Goal: Task Accomplishment & Management: Manage account settings

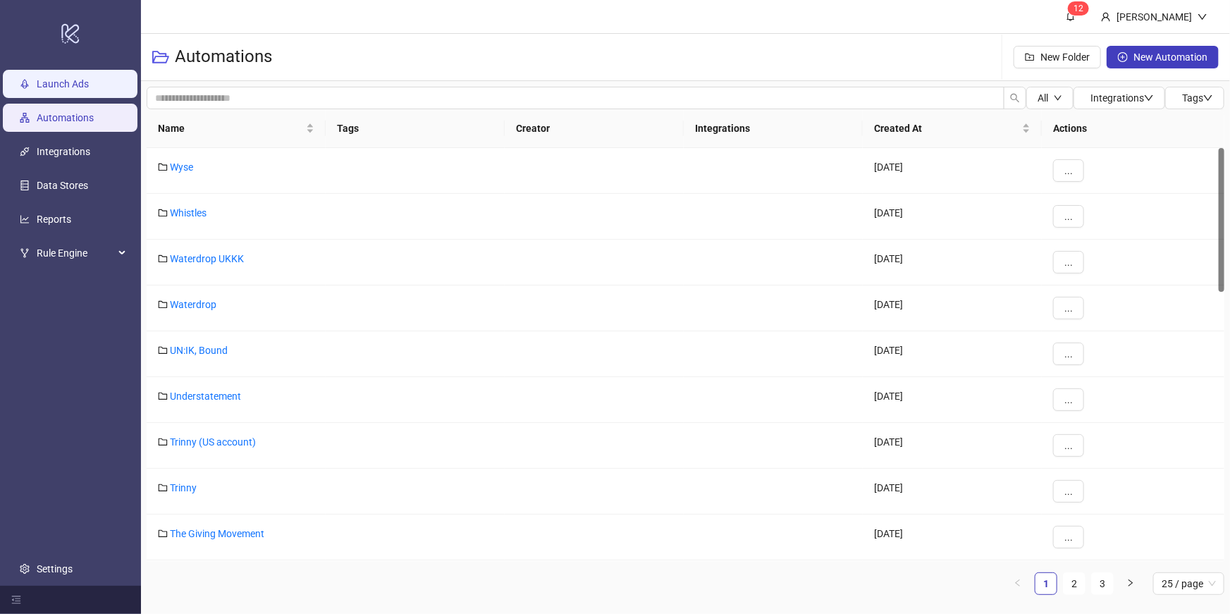
click at [85, 80] on link "Launch Ads" at bounding box center [63, 83] width 52 height 11
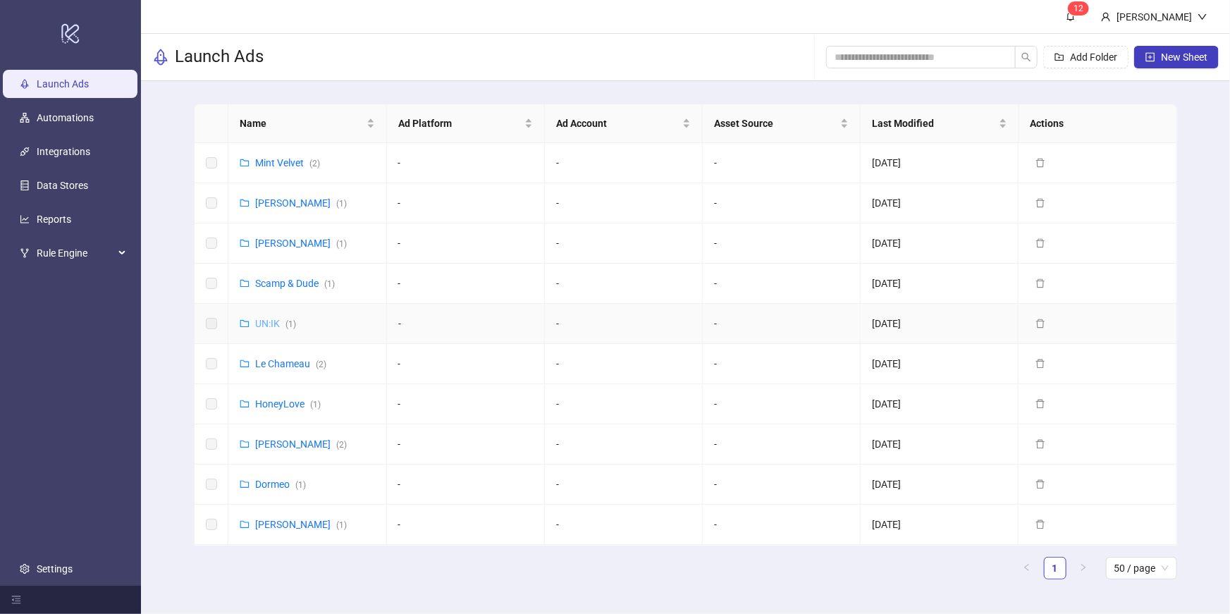
click at [273, 318] on link "UN:IK ( 1 )" at bounding box center [275, 323] width 41 height 11
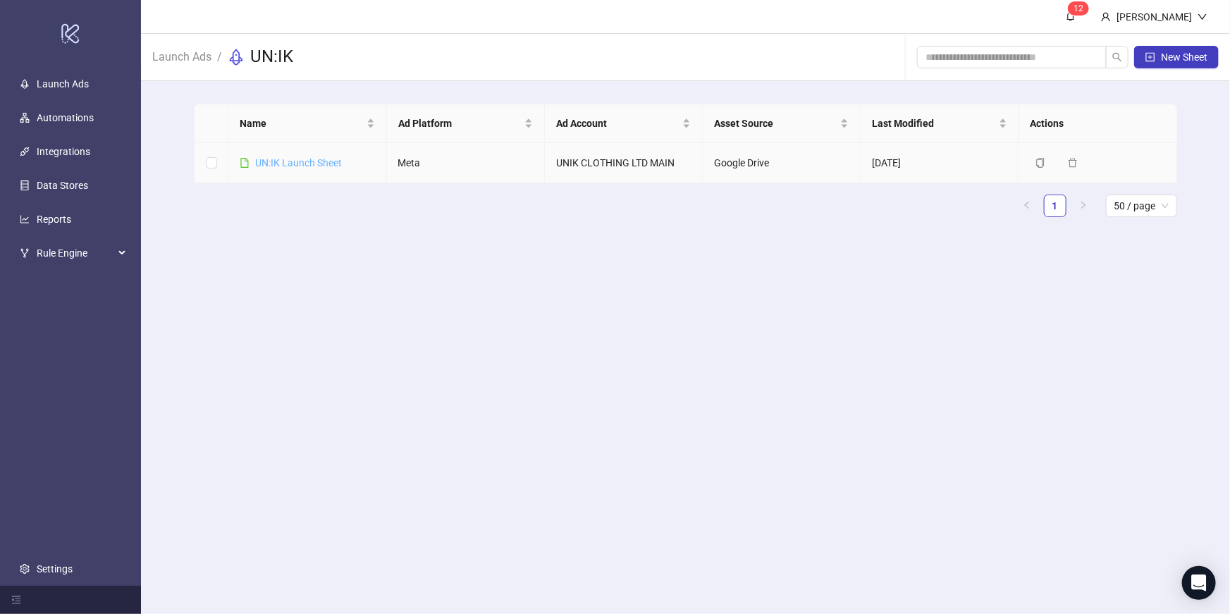
click at [324, 163] on link "UN:IK Launch Sheet" at bounding box center [298, 162] width 87 height 11
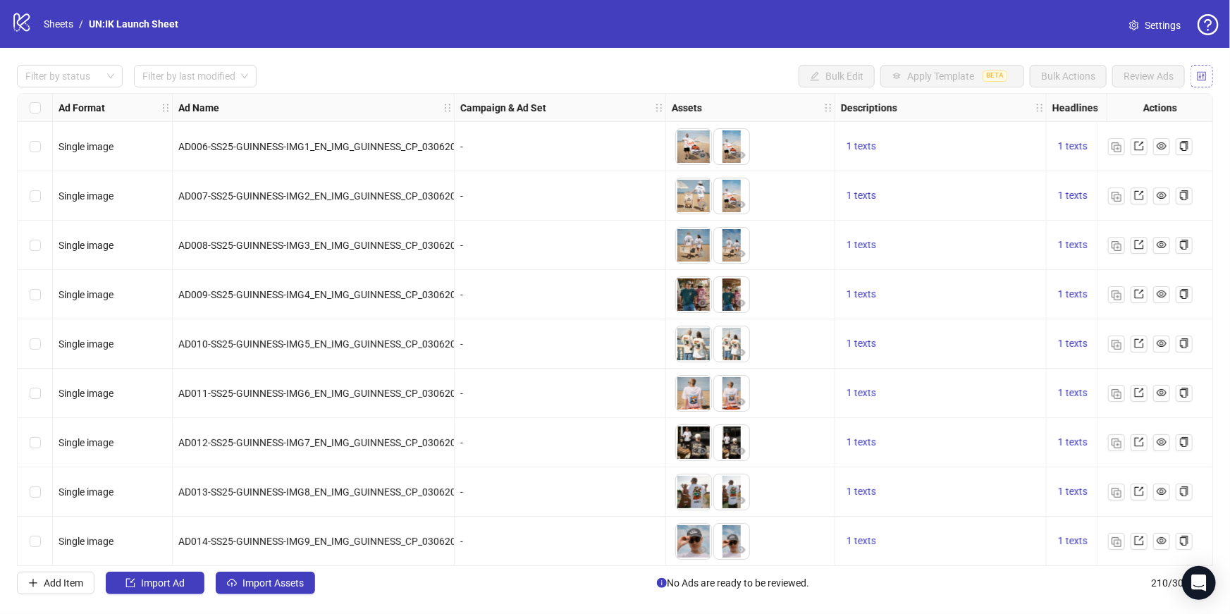
click at [1202, 80] on icon "control" at bounding box center [1201, 75] width 9 height 9
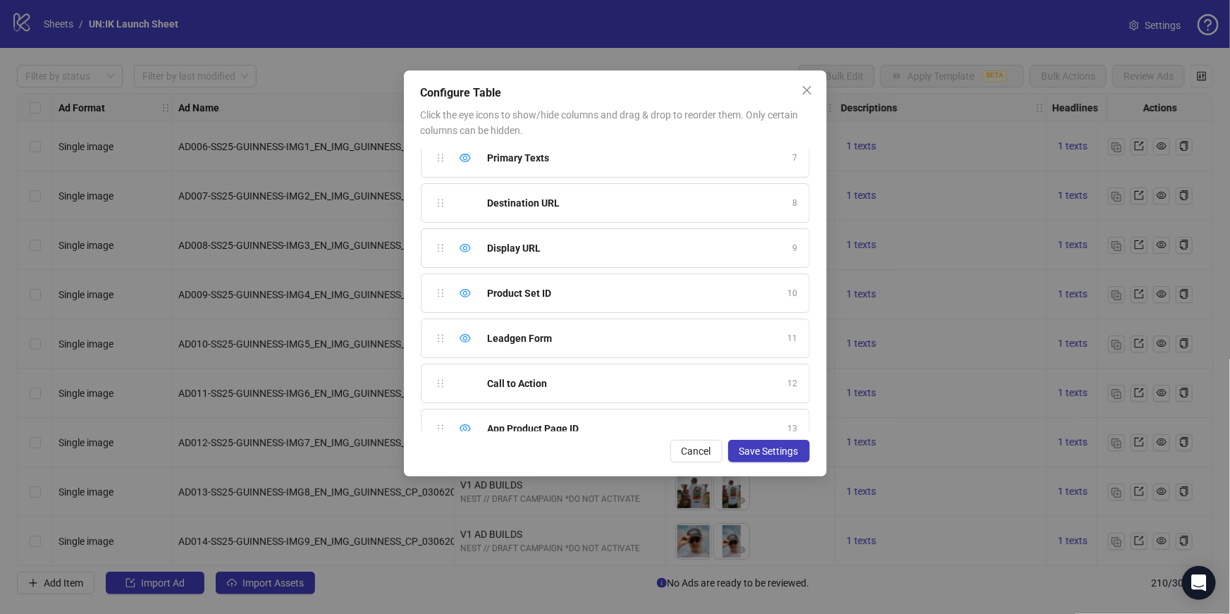
scroll to position [302, 0]
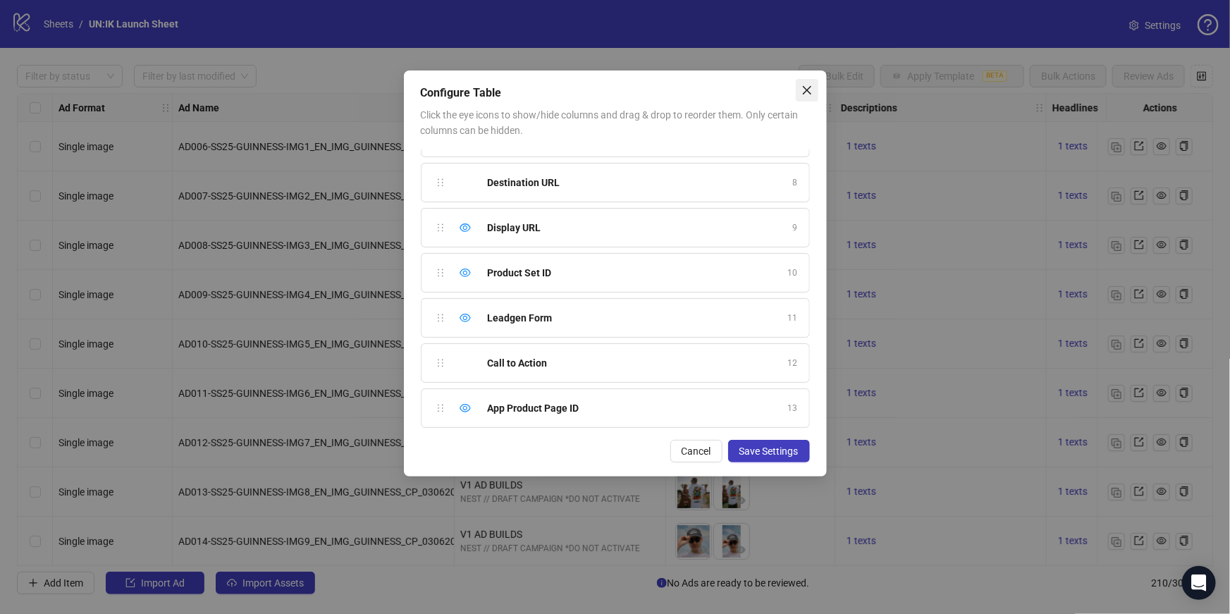
click at [803, 89] on icon "close" at bounding box center [806, 90] width 11 height 11
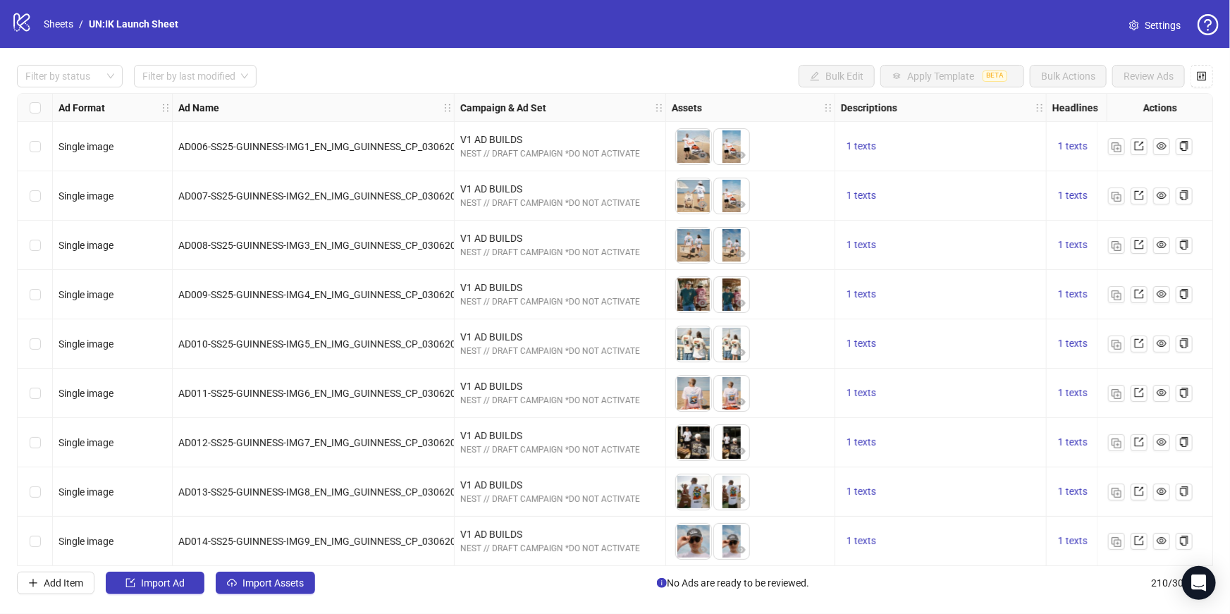
click at [1164, 23] on span "Settings" at bounding box center [1162, 26] width 36 height 16
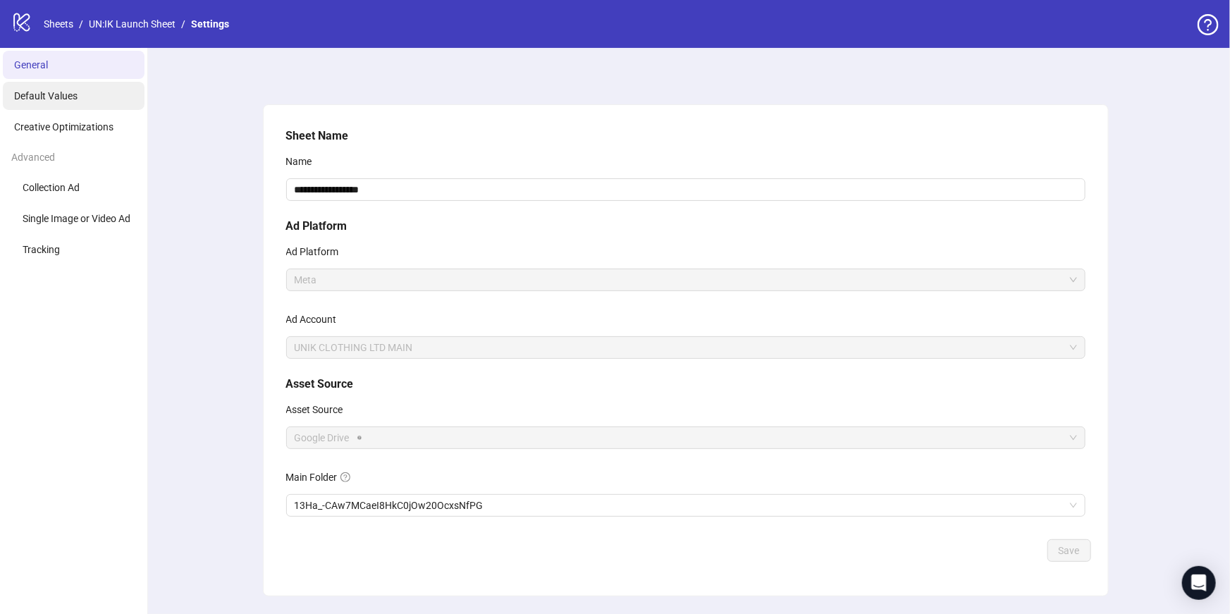
click at [70, 92] on span "Default Values" at bounding box center [45, 95] width 63 height 11
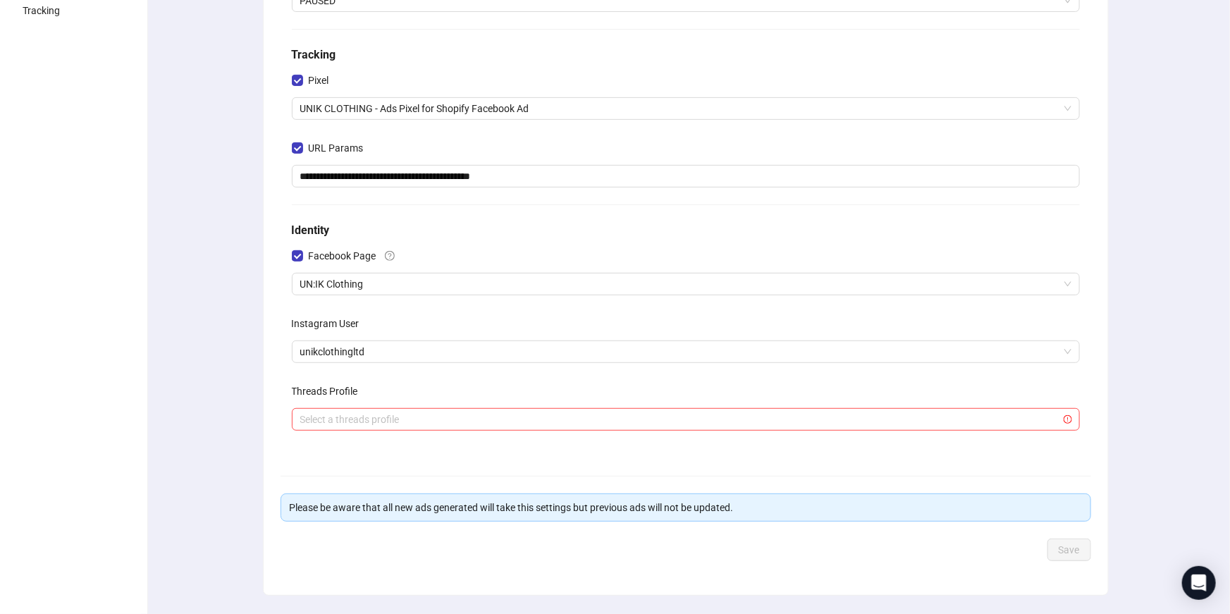
scroll to position [276, 0]
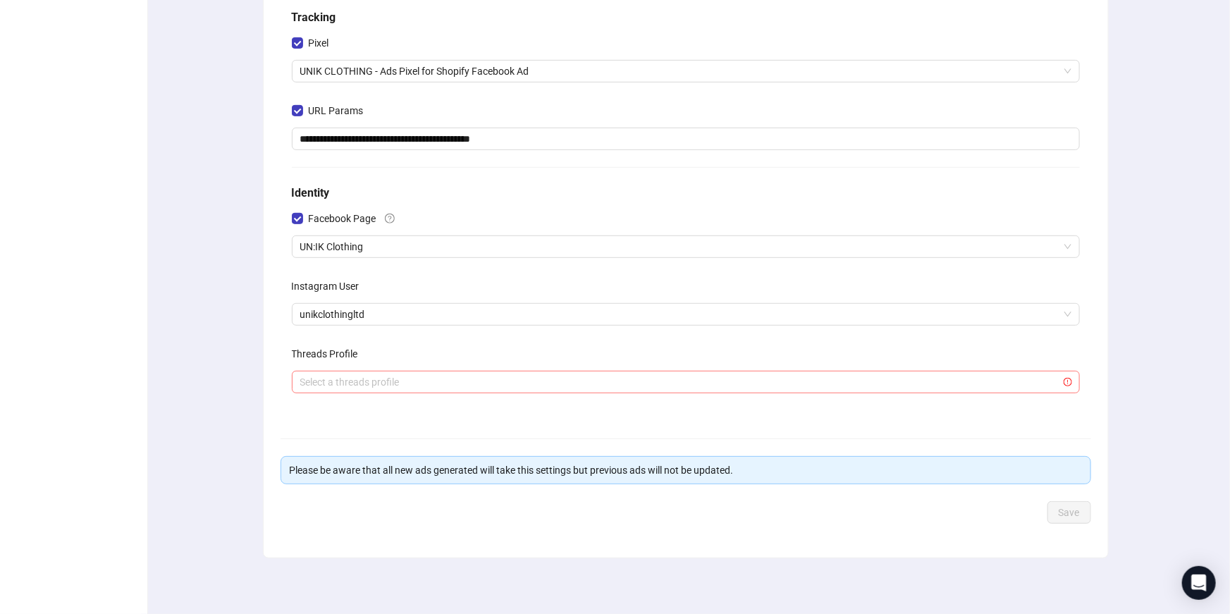
click at [356, 384] on input "search" at bounding box center [679, 381] width 758 height 21
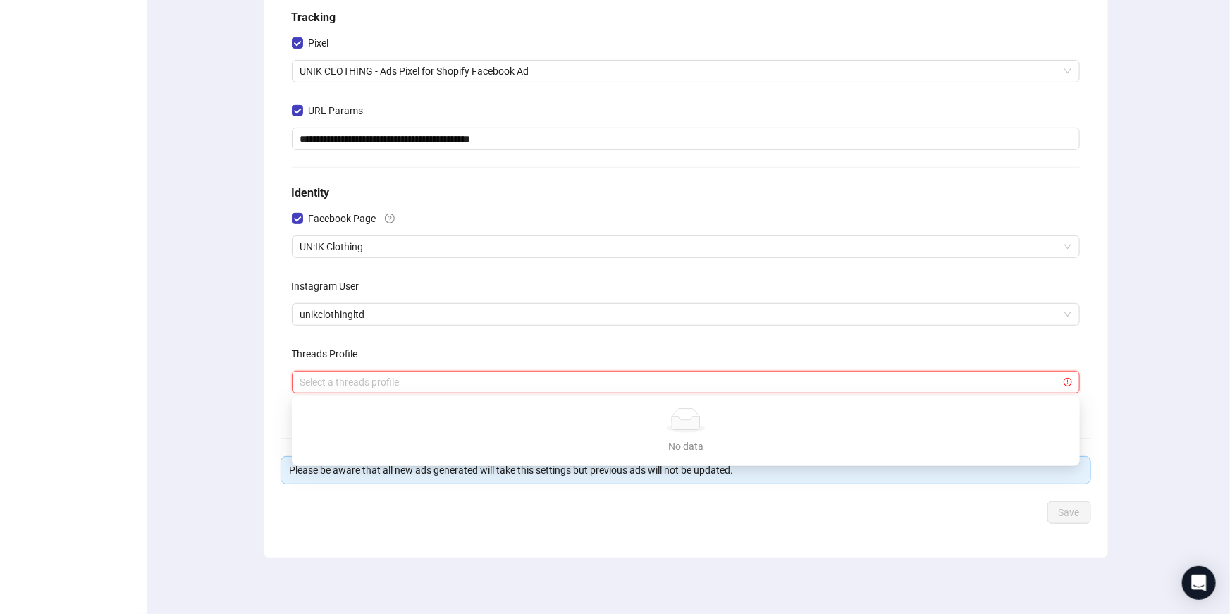
click at [254, 377] on div "**********" at bounding box center [685, 193] width 1089 height 843
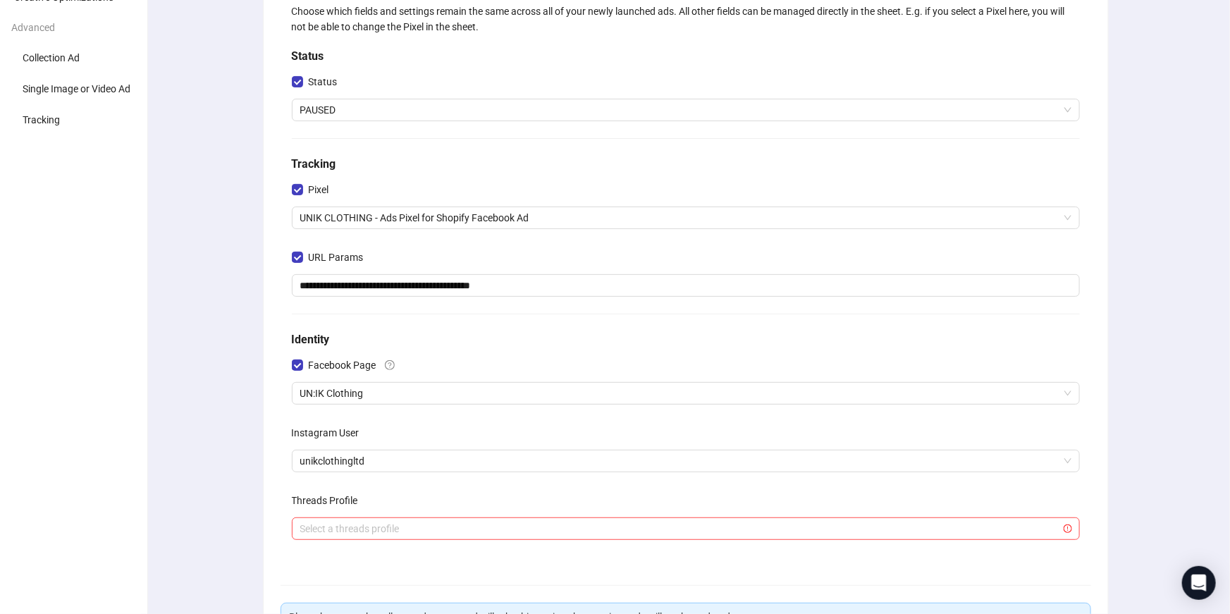
scroll to position [0, 0]
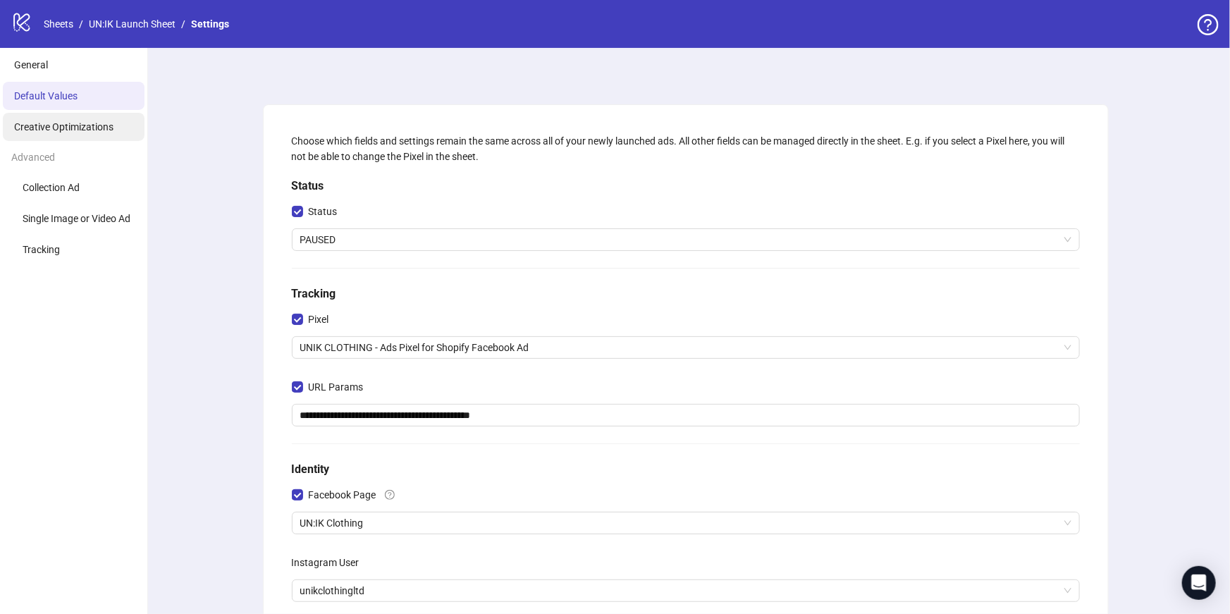
click at [92, 123] on span "Creative Optimizations" at bounding box center [63, 126] width 99 height 11
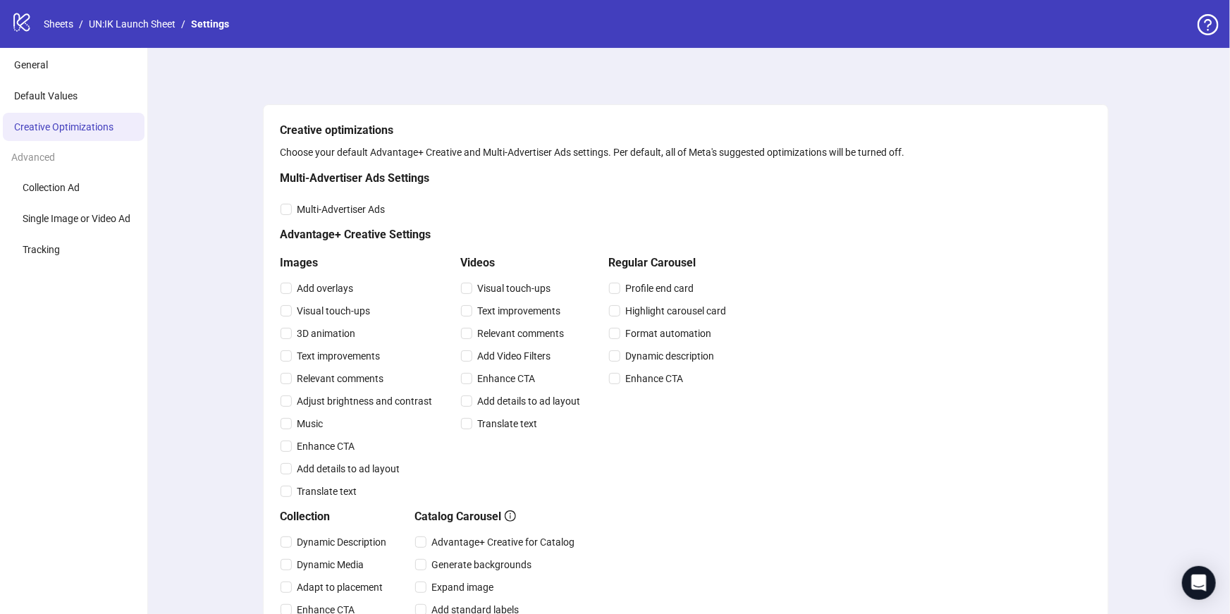
click at [76, 158] on div "Advanced" at bounding box center [73, 157] width 147 height 27
click at [76, 190] on span "Collection Ad" at bounding box center [51, 187] width 57 height 11
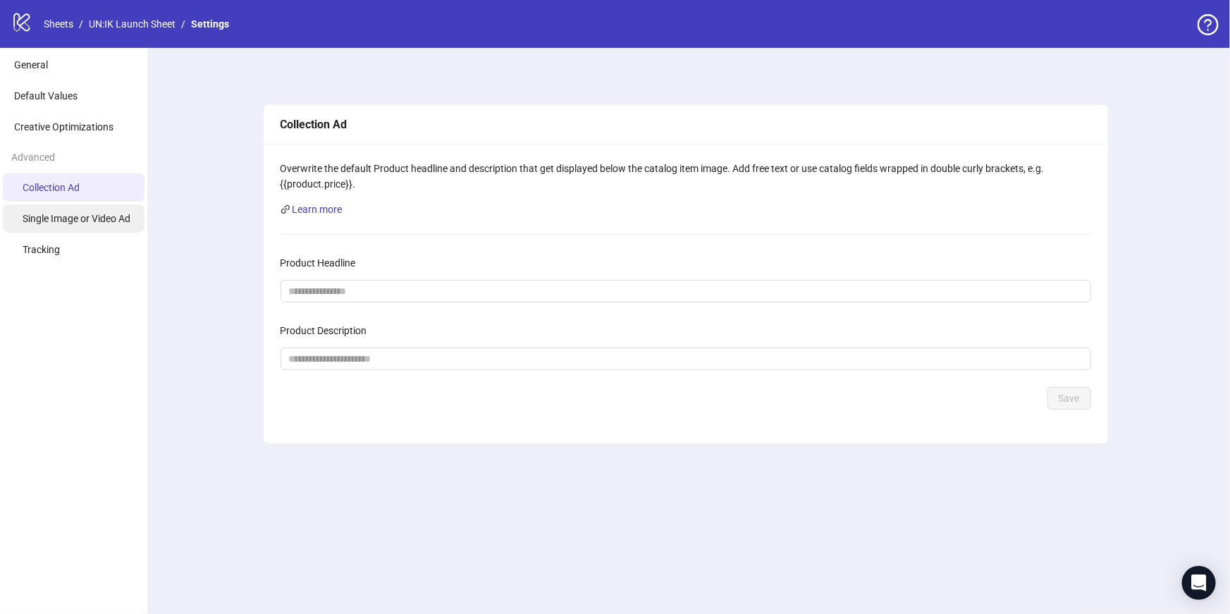
click at [83, 223] on span "Single Image or Video Ad" at bounding box center [77, 218] width 108 height 11
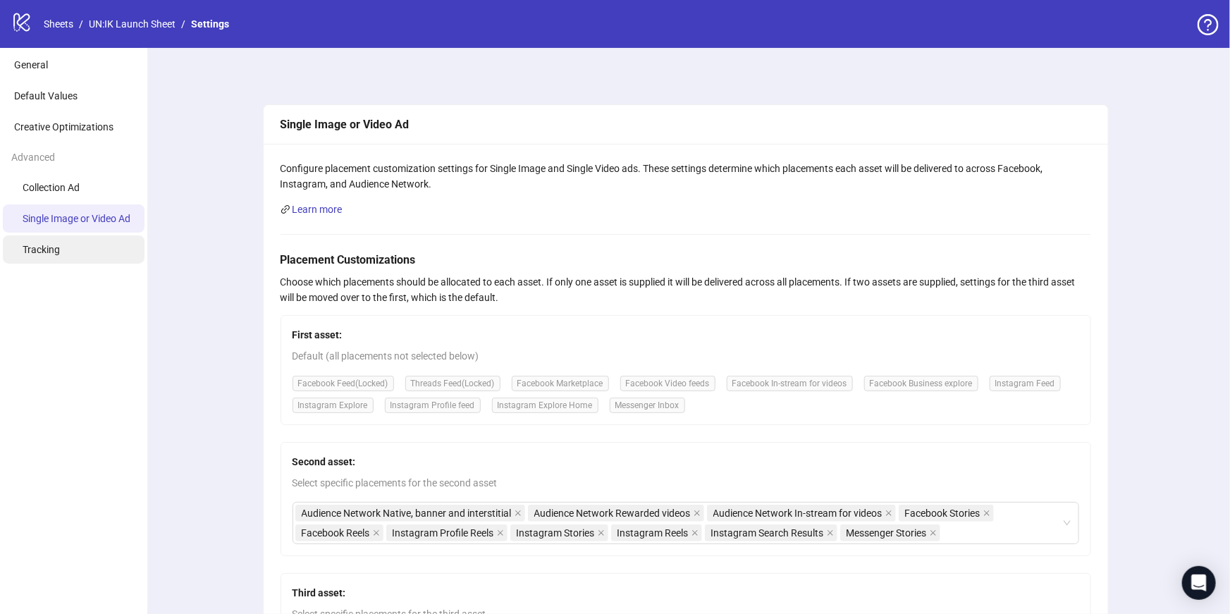
click at [80, 253] on li "Tracking" at bounding box center [74, 249] width 142 height 28
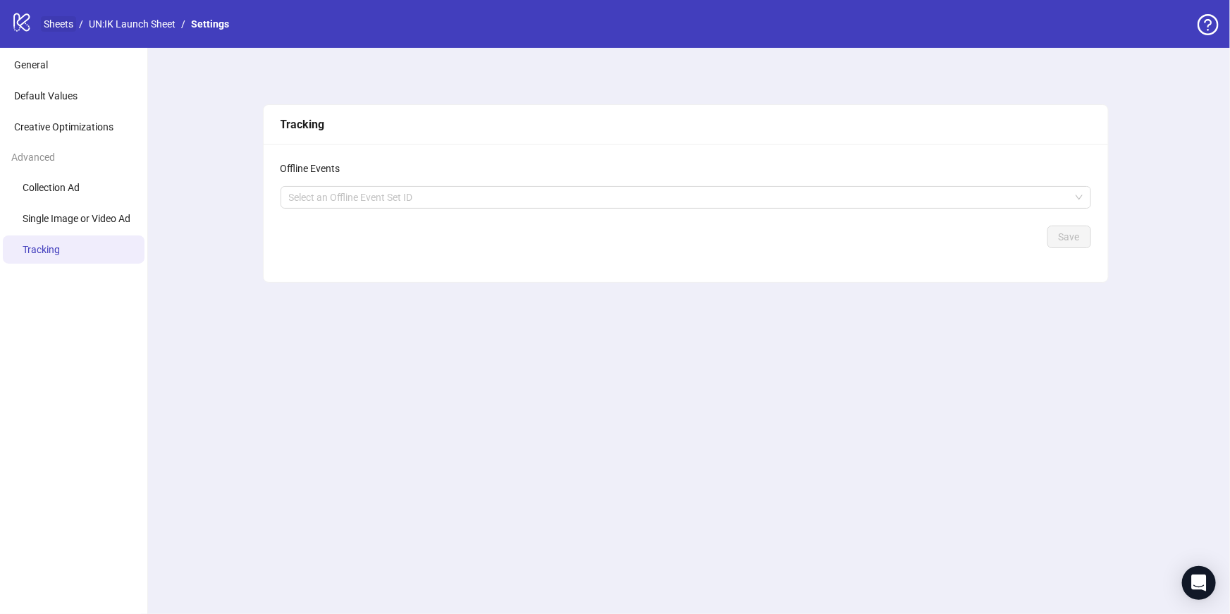
click at [61, 25] on link "Sheets" at bounding box center [58, 24] width 35 height 16
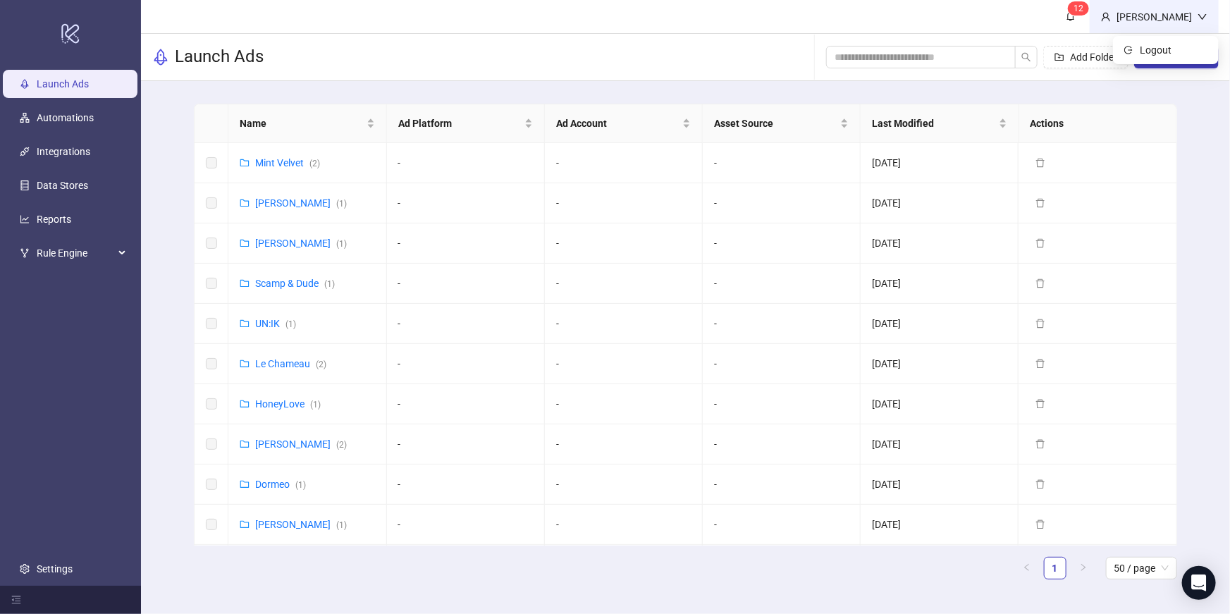
click at [1183, 17] on div "[PERSON_NAME]" at bounding box center [1154, 17] width 87 height 16
click at [1075, 17] on icon "bell" at bounding box center [1071, 17] width 8 height 10
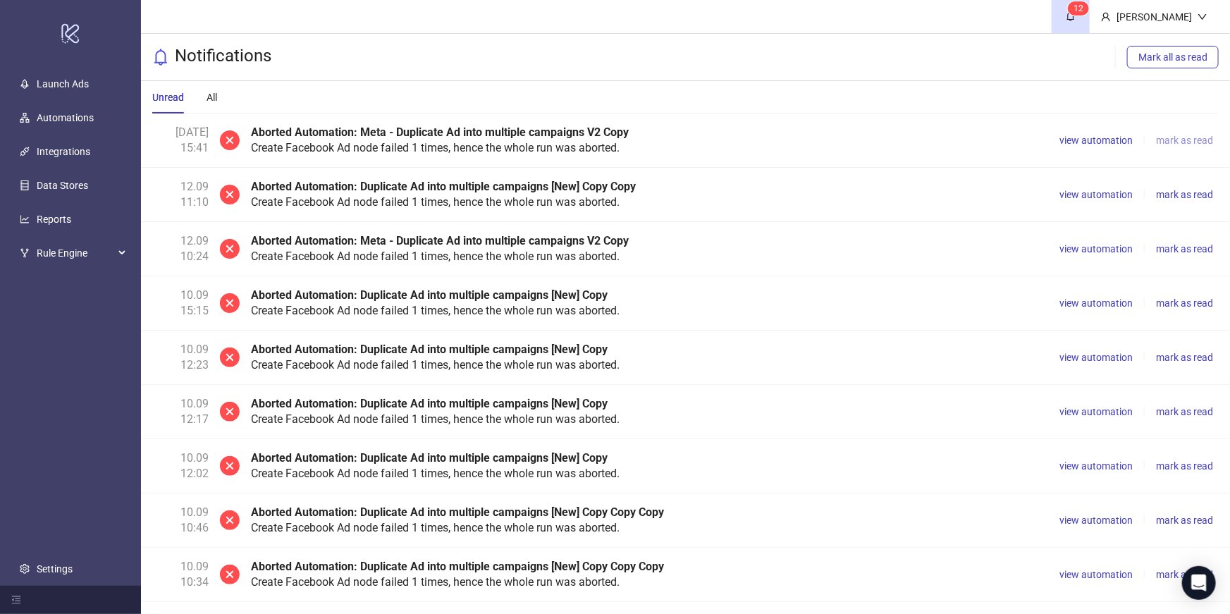
click at [1175, 142] on span "mark as read" at bounding box center [1184, 140] width 57 height 11
click at [1175, 143] on span "mark as read" at bounding box center [1184, 140] width 57 height 11
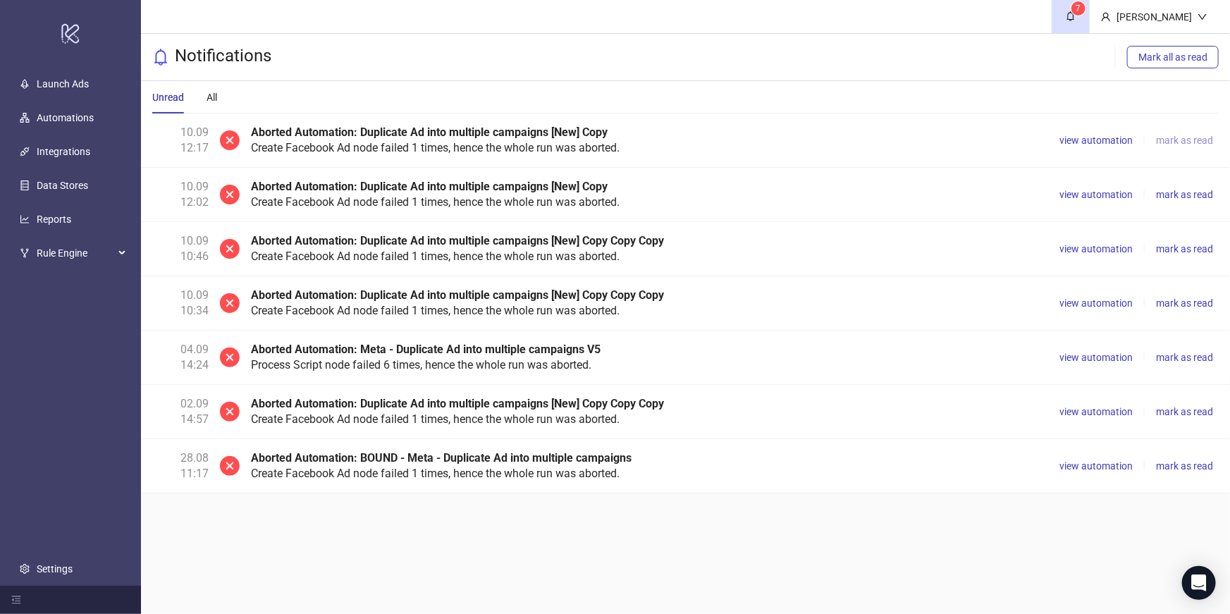
click at [1175, 143] on span "mark as read" at bounding box center [1184, 140] width 57 height 11
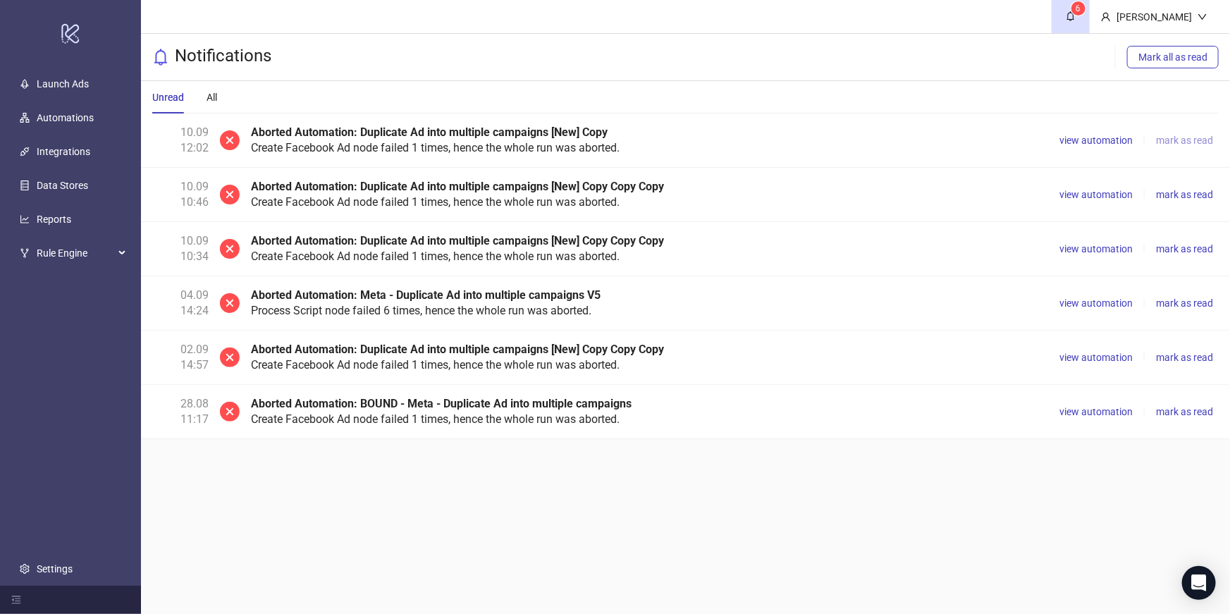
click at [1175, 143] on span "mark as read" at bounding box center [1184, 140] width 57 height 11
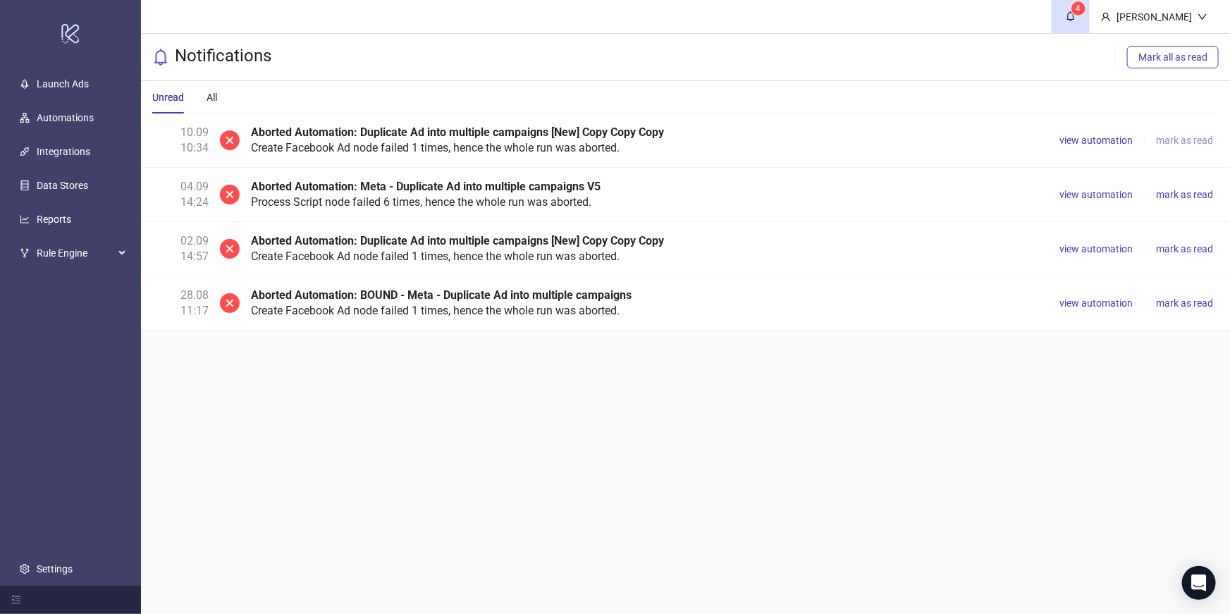
click at [1175, 143] on span "mark as read" at bounding box center [1184, 140] width 57 height 11
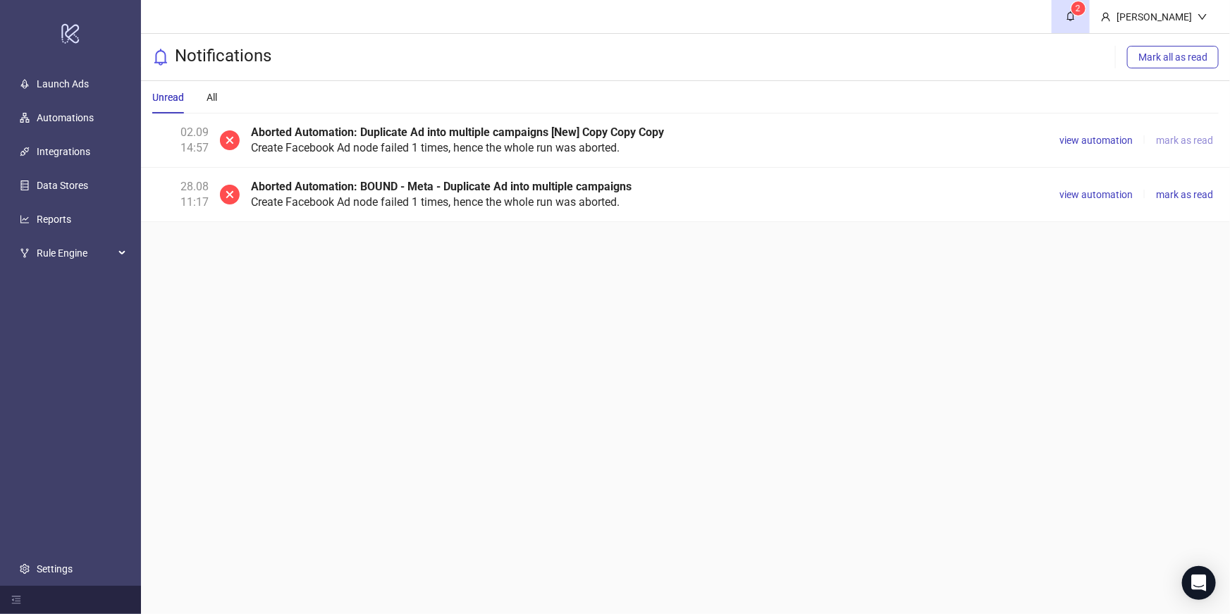
click at [1175, 143] on span "mark as read" at bounding box center [1184, 140] width 57 height 11
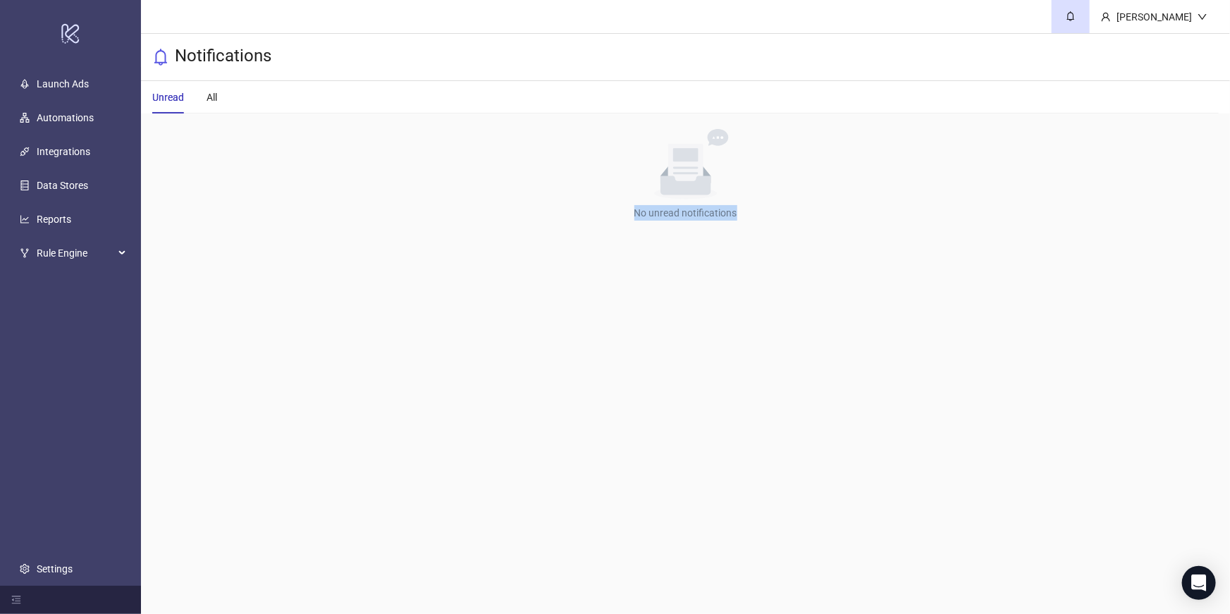
click at [1175, 143] on div "No data" at bounding box center [686, 164] width 1078 height 70
click at [51, 572] on link "Settings" at bounding box center [55, 568] width 36 height 11
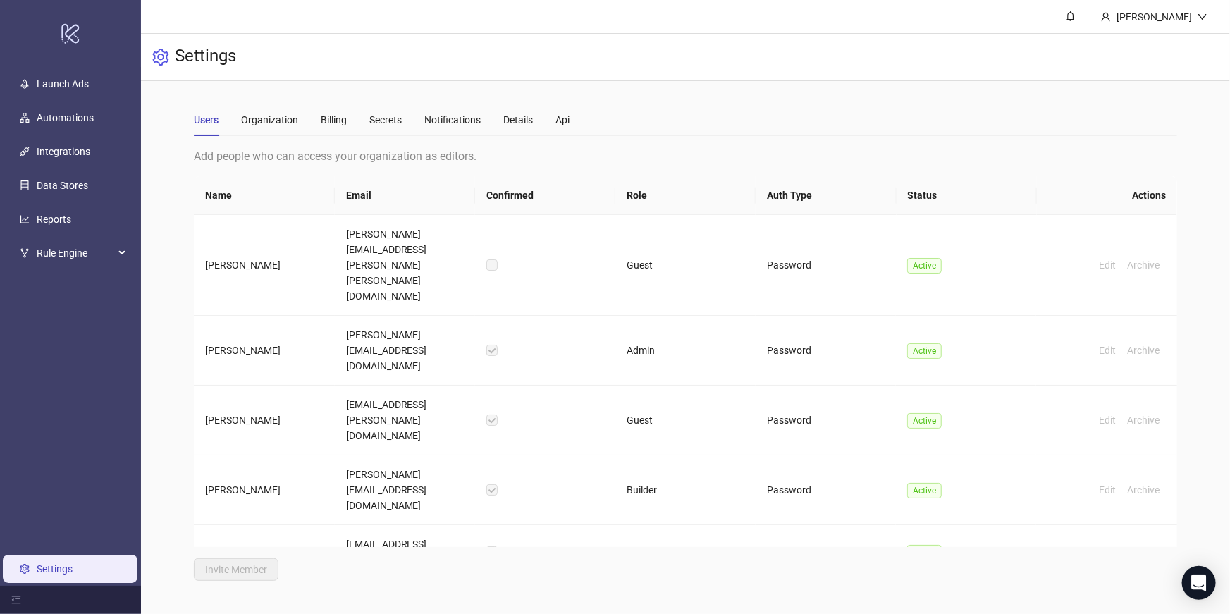
click at [724, 139] on div "Users Organization Billing Secrets Notifications Details Api Add people who can…" at bounding box center [685, 342] width 982 height 477
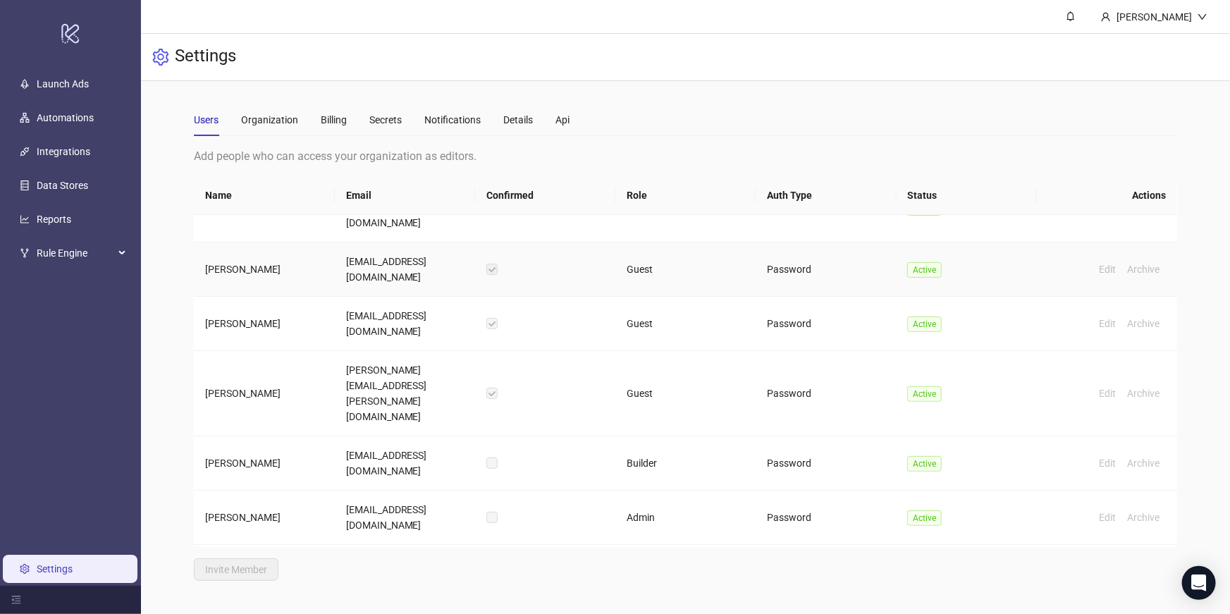
scroll to position [562, 0]
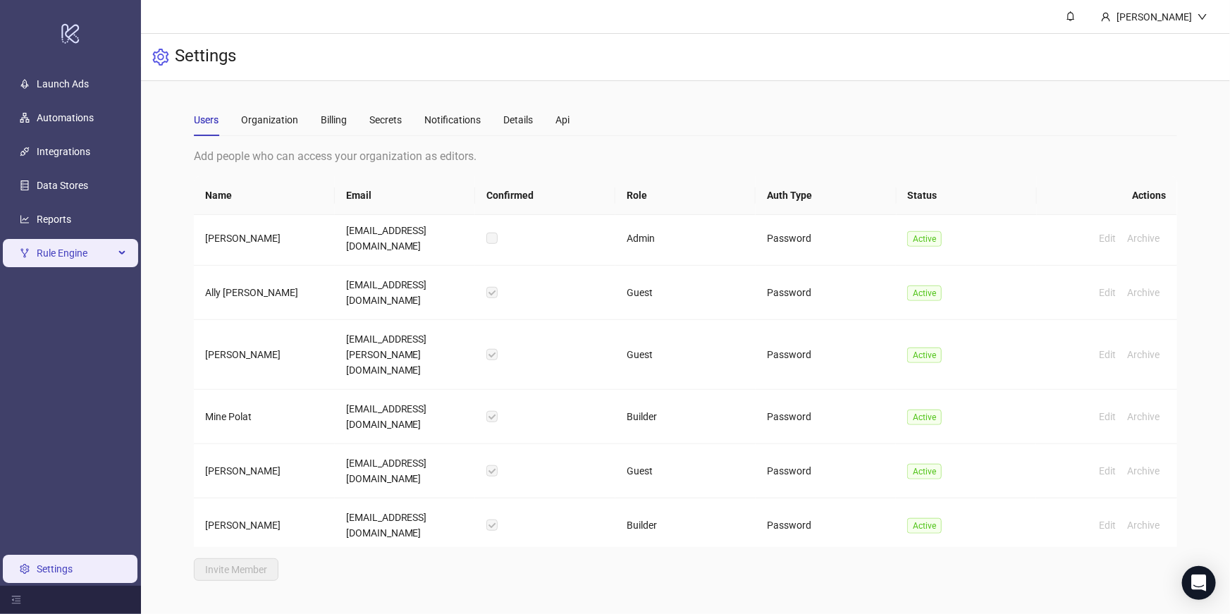
click at [115, 261] on div "Rule Engine" at bounding box center [70, 253] width 135 height 28
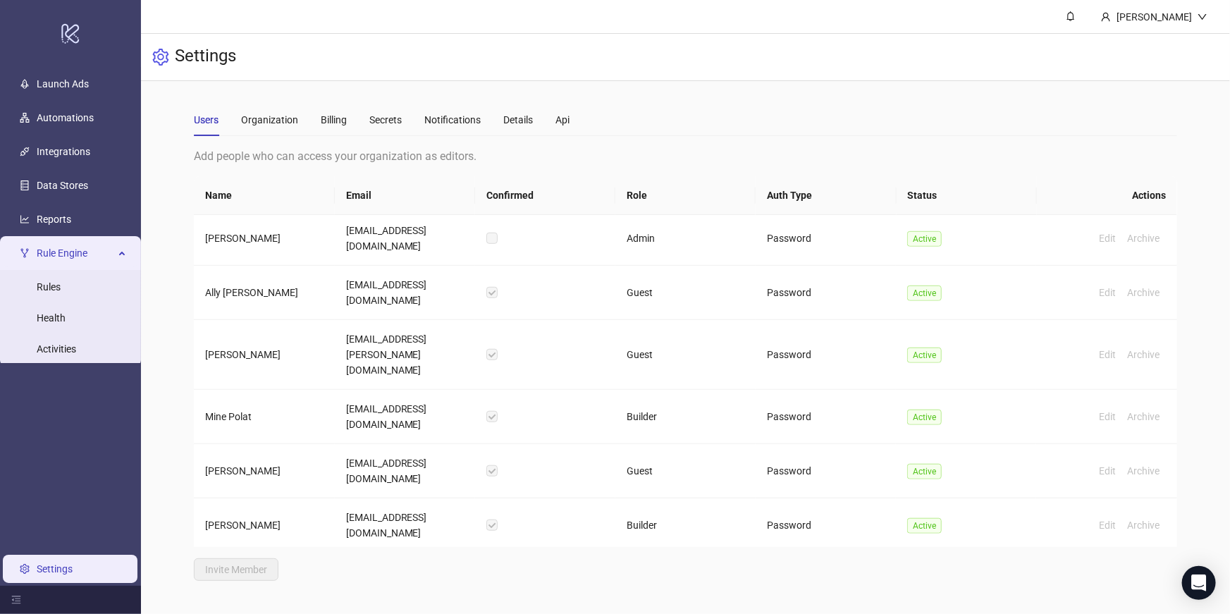
click at [59, 422] on ul "Launch Ads Automations Integrations Data Stores Reports Rule Engine Rules Healt…" at bounding box center [70, 326] width 141 height 519
click at [16, 601] on icon "menu-fold" at bounding box center [16, 600] width 10 height 10
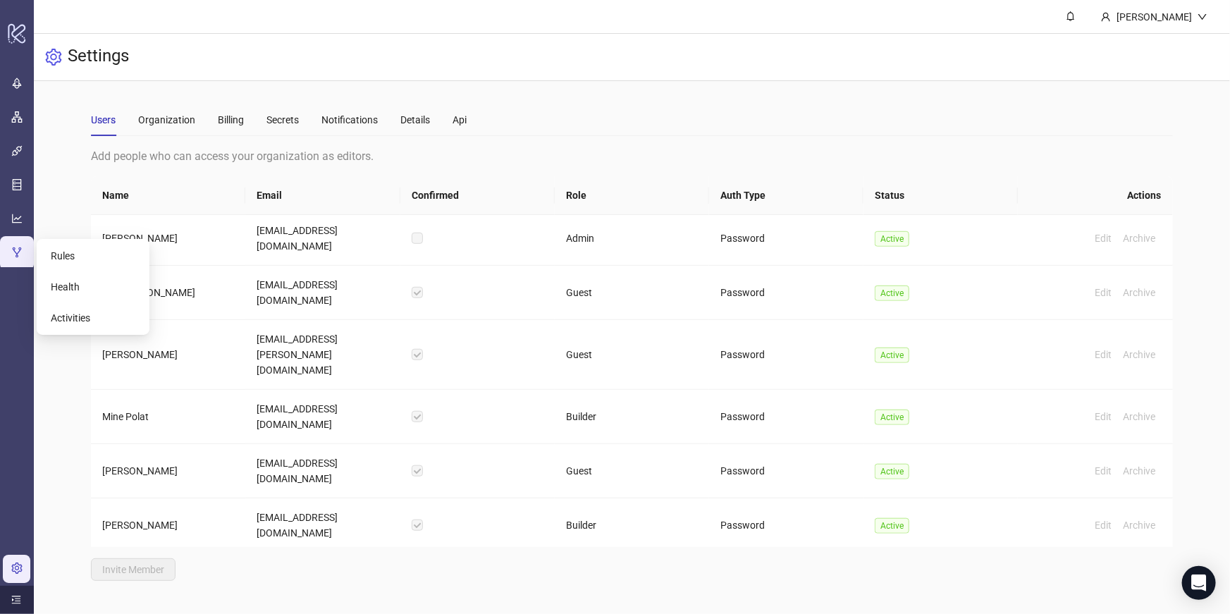
click at [16, 601] on icon "menu-unfold" at bounding box center [16, 600] width 10 height 10
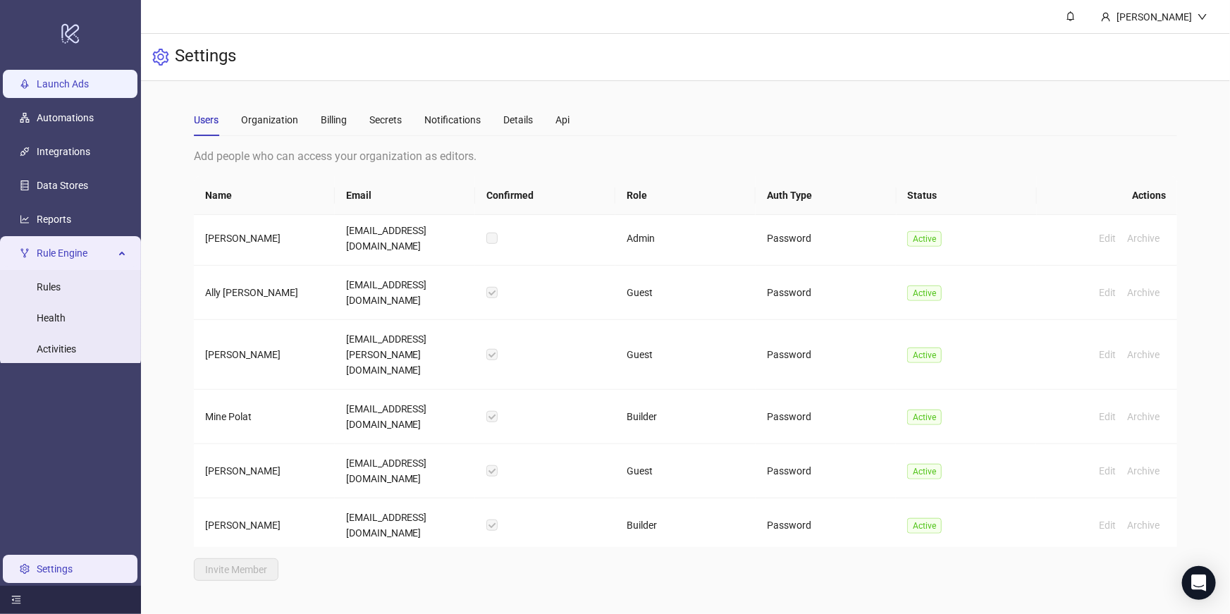
click at [80, 78] on link "Launch Ads" at bounding box center [63, 83] width 52 height 11
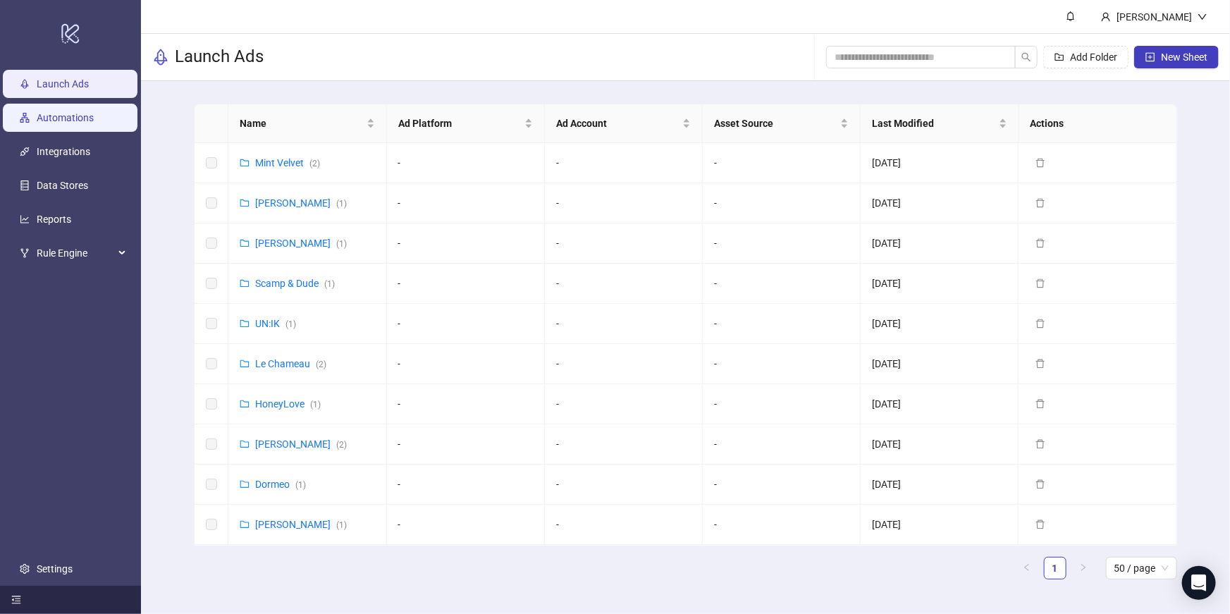
click at [74, 116] on link "Automations" at bounding box center [65, 117] width 57 height 11
